Goal: Task Accomplishment & Management: Manage account settings

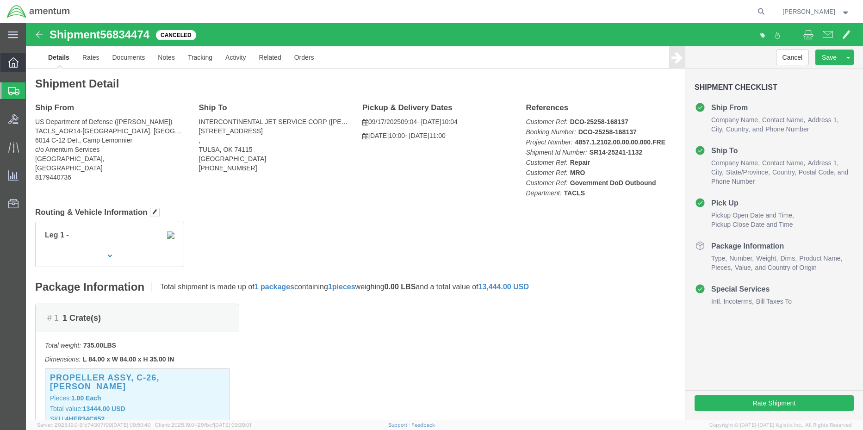
click at [19, 67] on div at bounding box center [13, 62] width 26 height 19
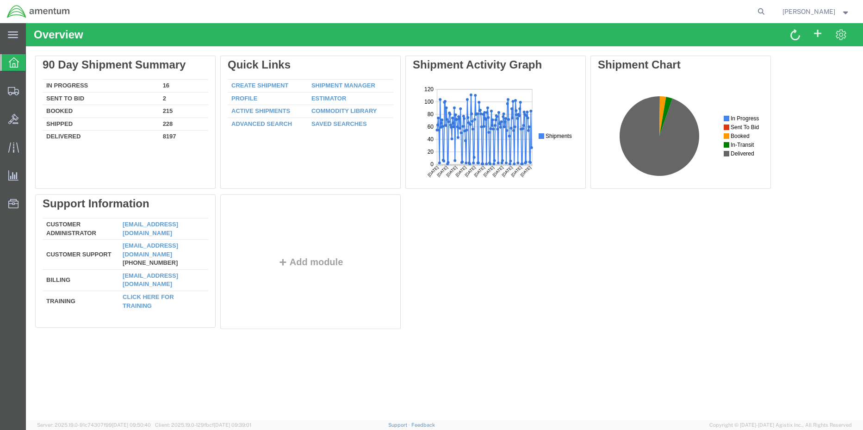
click at [334, 84] on link "Shipment Manager" at bounding box center [343, 85] width 64 height 7
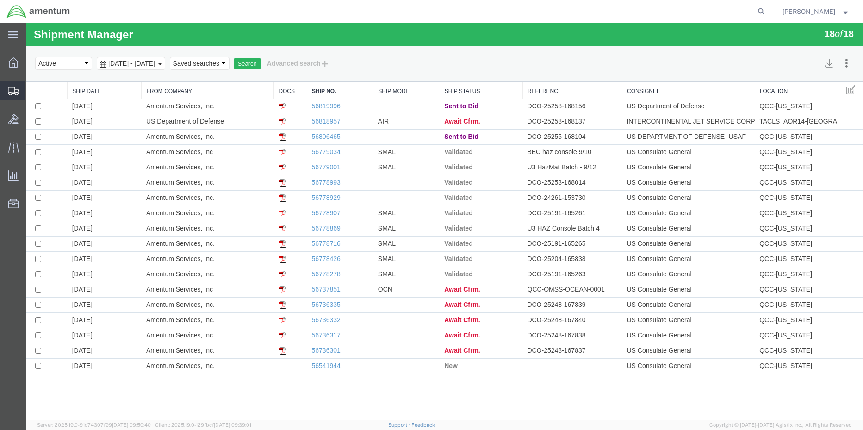
click at [0, 0] on span "Shipment Manager" at bounding box center [0, 0] width 0 height 0
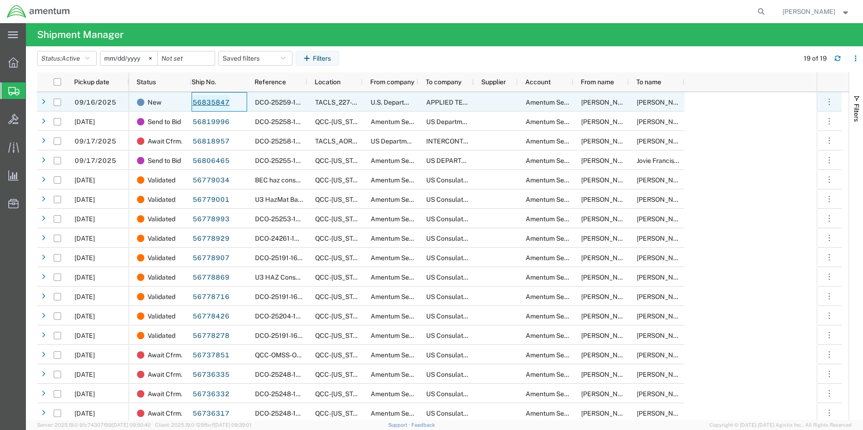
click at [205, 104] on link "56835847" at bounding box center [211, 102] width 38 height 15
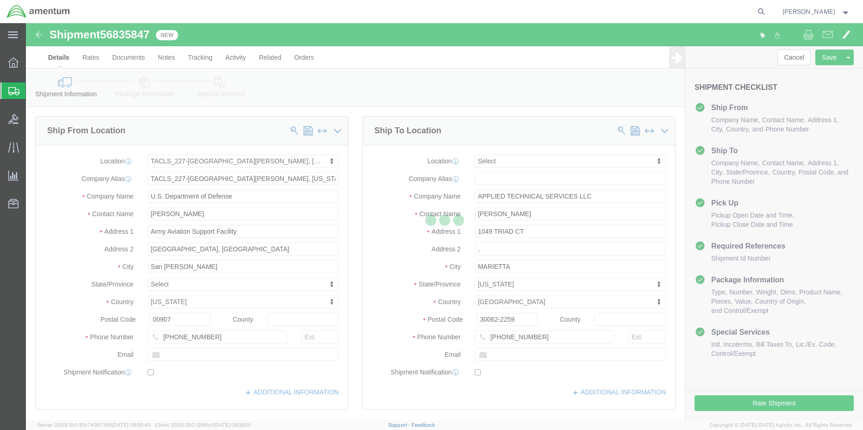
select select "42681"
select select
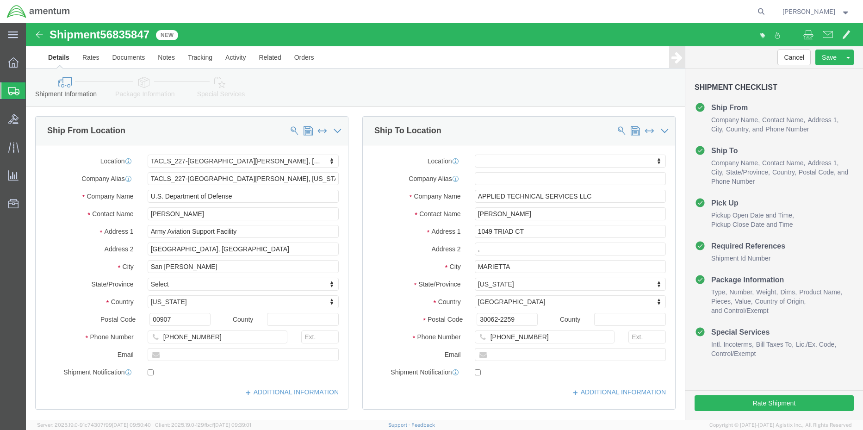
click link "Special Services"
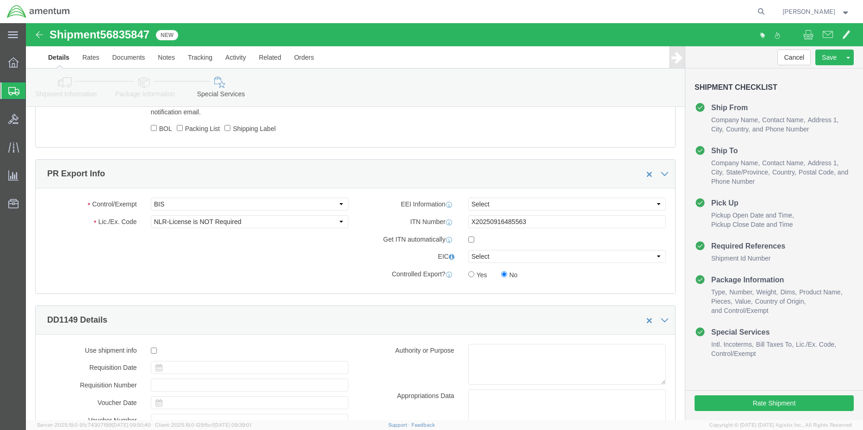
scroll to position [648, 0]
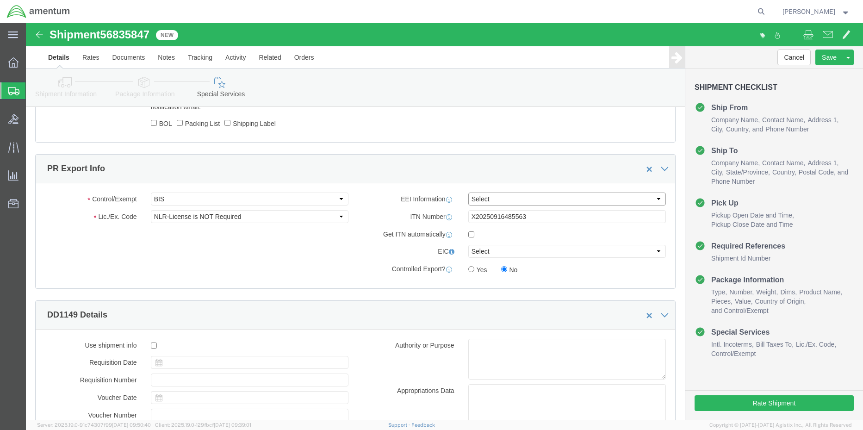
click select "Select AES-Direct EEI Carrier File EEI EEI Exempt"
select select "AESD"
click select "Select AES-Direct EEI Carrier File EEI EEI Exempt"
click button "Rate Shipment"
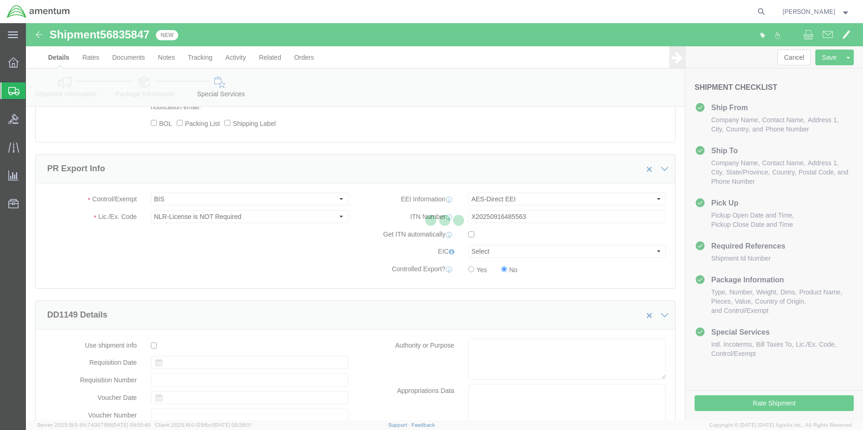
scroll to position [0, 0]
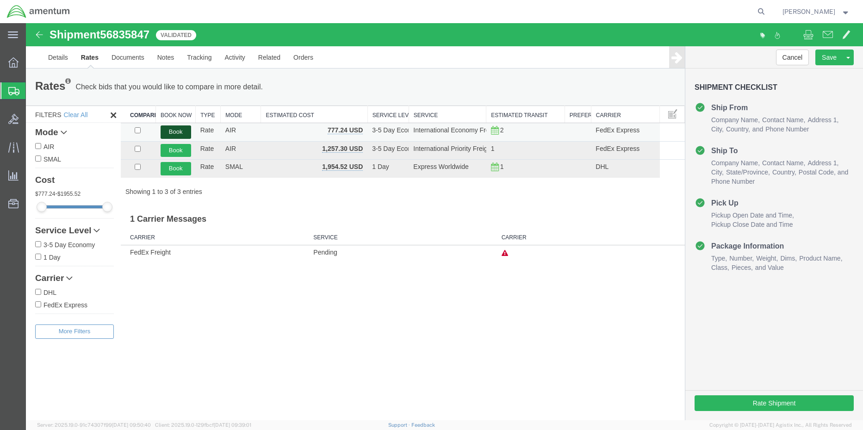
click at [176, 131] on button "Book" at bounding box center [176, 131] width 31 height 13
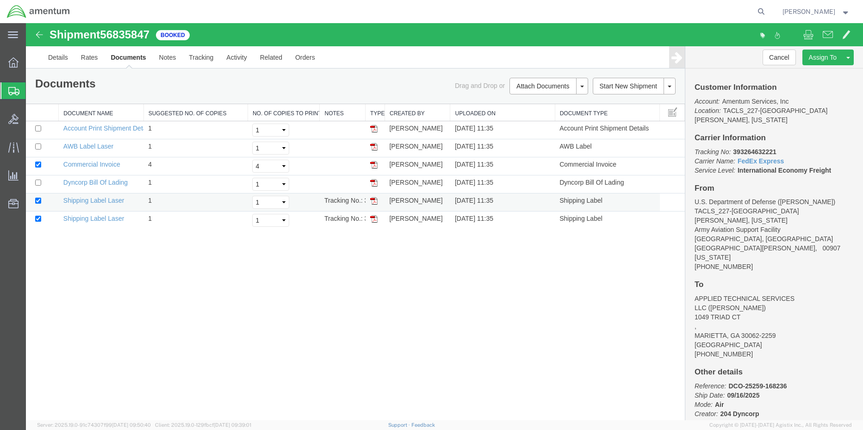
click at [374, 198] on img at bounding box center [373, 200] width 7 height 7
click at [373, 221] on img at bounding box center [373, 218] width 7 height 7
click at [374, 165] on img at bounding box center [373, 164] width 7 height 7
click at [374, 148] on img at bounding box center [373, 146] width 7 height 7
